Goal: Task Accomplishment & Management: Manage account settings

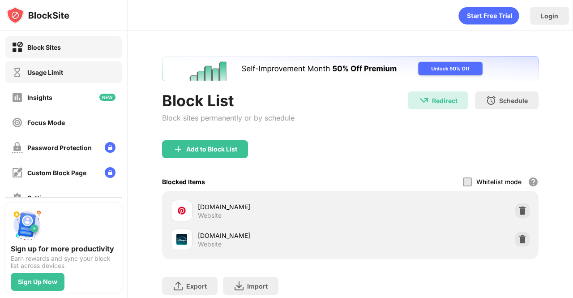
click at [63, 78] on div "Usage Limit" at bounding box center [63, 71] width 116 height 21
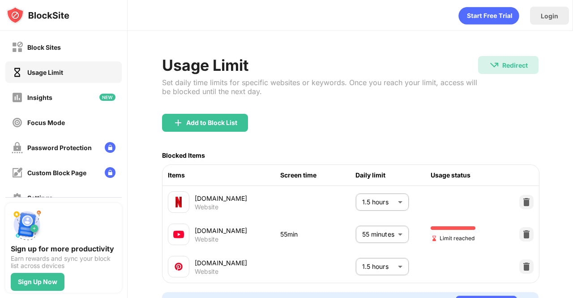
click at [387, 232] on body "Block Sites Usage Limit Insights Focus Mode Password Protection Custom Block Pa…" at bounding box center [286, 149] width 573 height 298
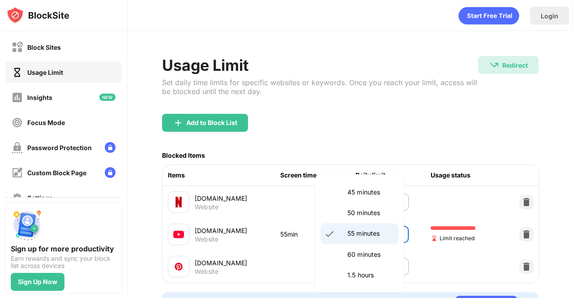
click at [377, 235] on p "55 minutes" at bounding box center [371, 233] width 46 height 10
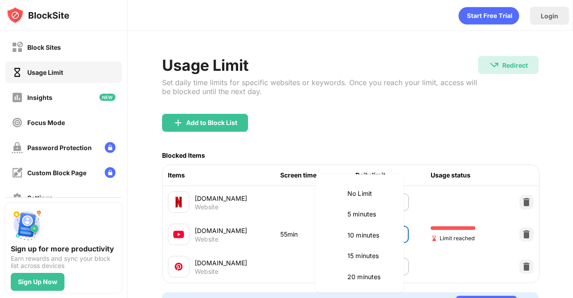
click at [383, 235] on body "Block Sites Usage Limit Insights Focus Mode Password Protection Custom Block Pa…" at bounding box center [286, 149] width 573 height 298
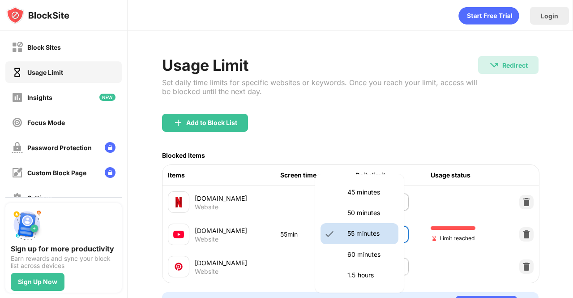
click at [373, 217] on p "50 minutes" at bounding box center [371, 213] width 46 height 10
type input "**"
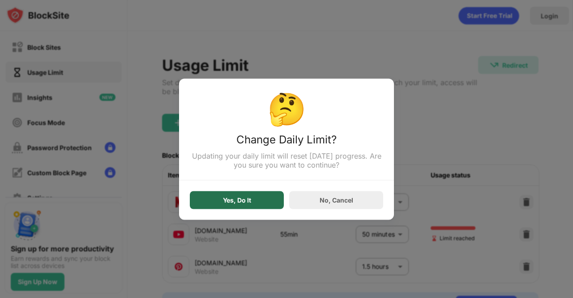
click at [269, 198] on div "Yes, Do It" at bounding box center [237, 200] width 94 height 18
